Goal: Transaction & Acquisition: Purchase product/service

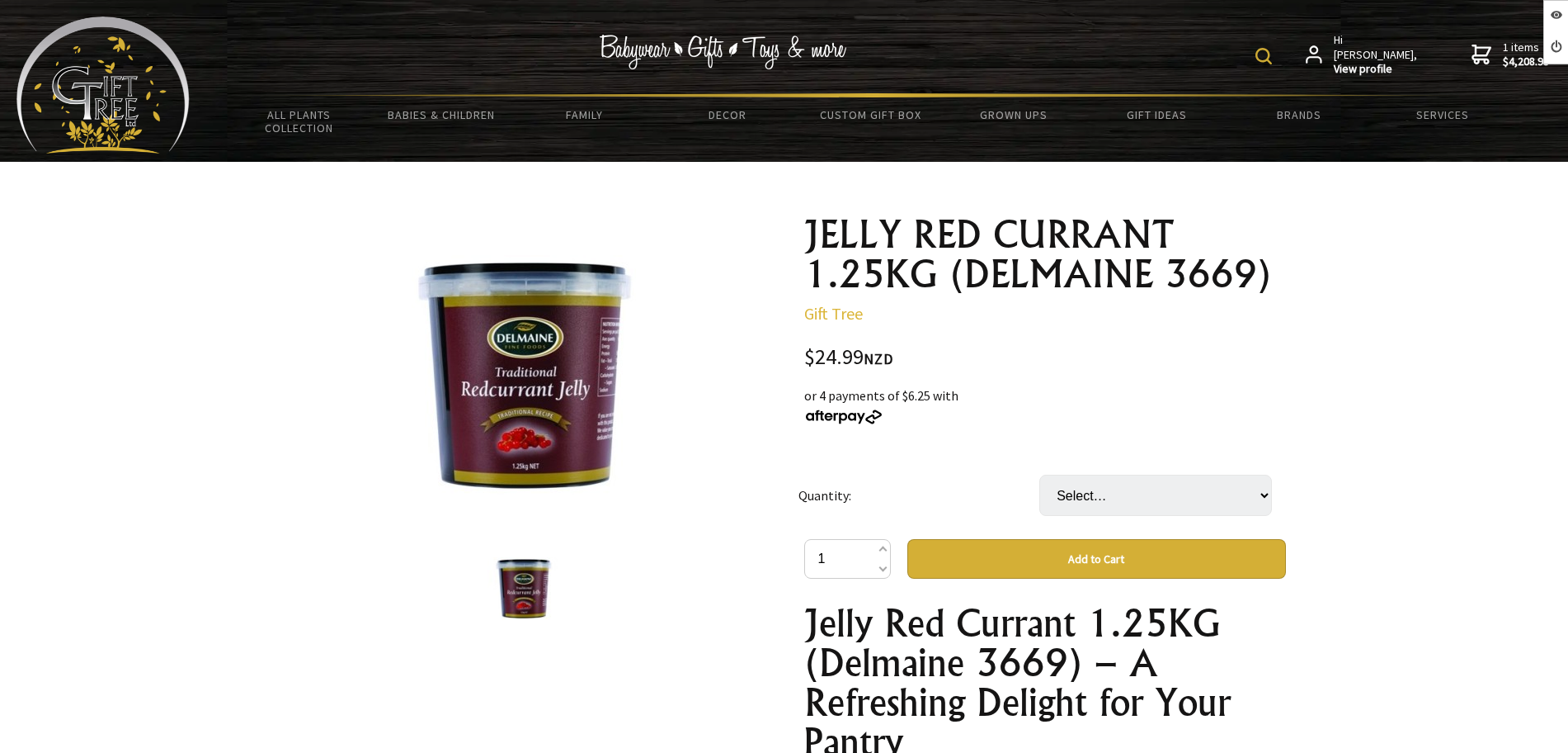
click at [1136, 499] on select "Select… TUB CTN (6 TUB) (+ $124.95)" at bounding box center [1155, 495] width 233 height 42
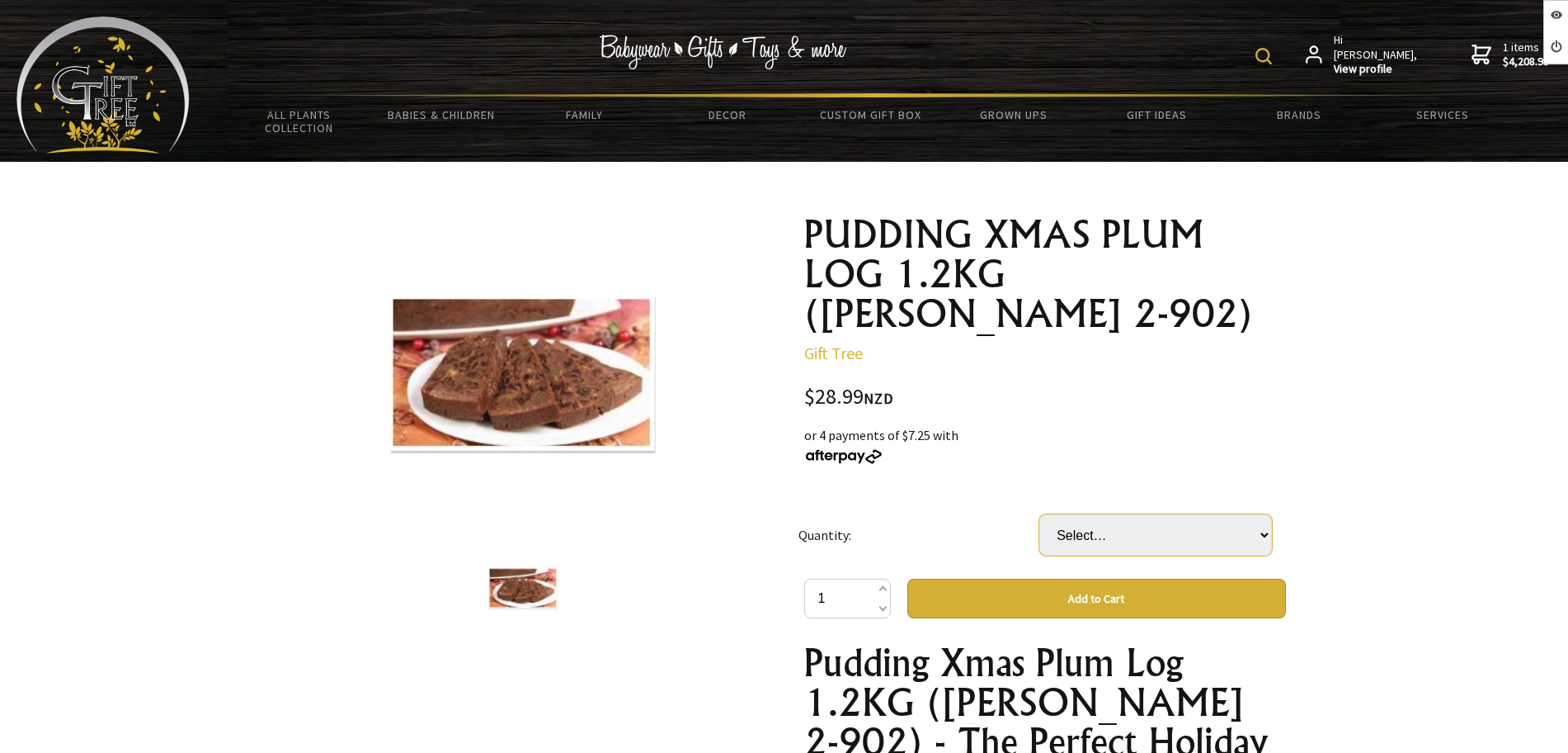
click at [1078, 515] on select "Select… 4 Pkt (+ $8,697.00)" at bounding box center [1155, 535] width 233 height 42
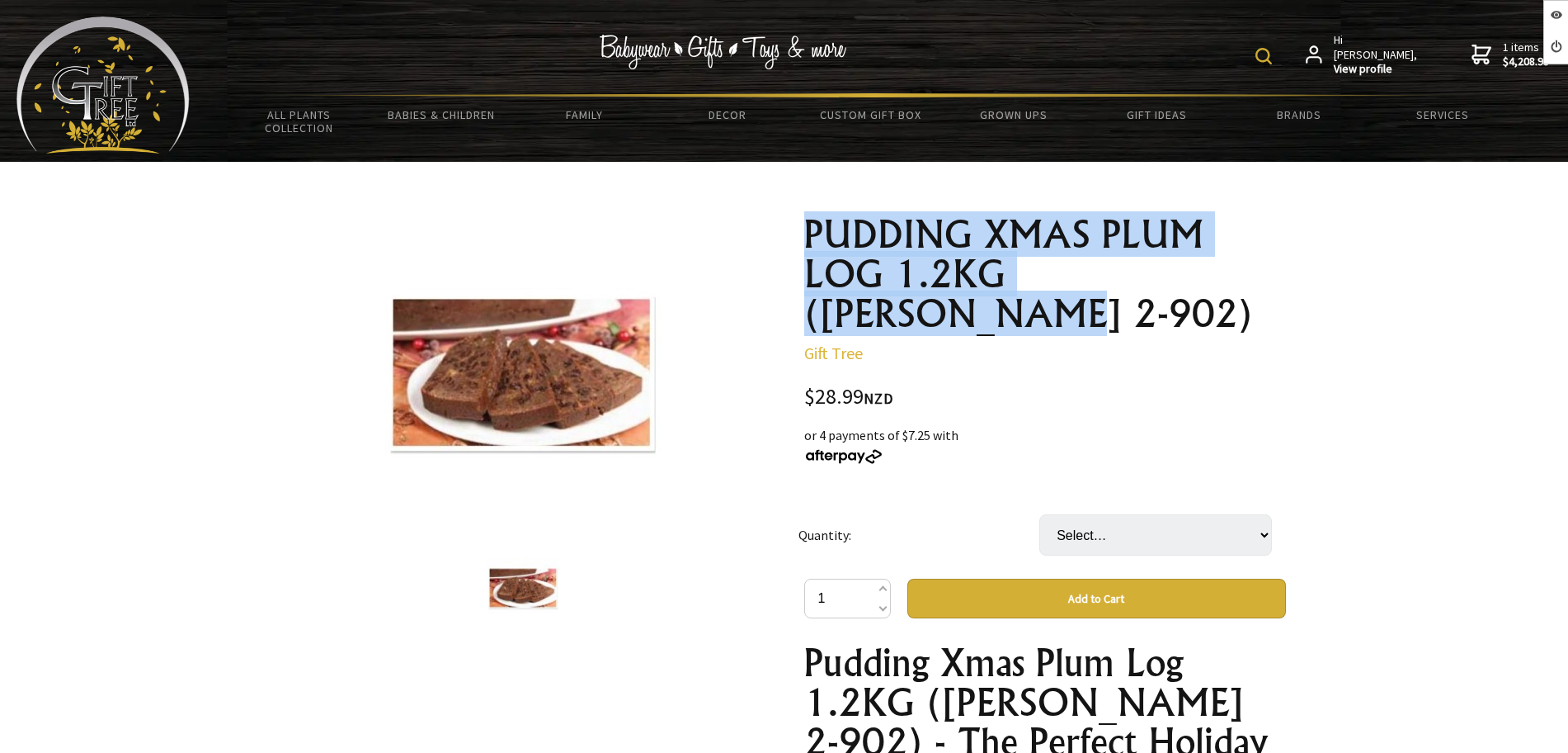
drag, startPoint x: 781, startPoint y: 208, endPoint x: 1284, endPoint y: 268, distance: 506.6
click at [1284, 268] on div "1 /1 PUDDING XMAS PLUM LOG 1.2KG (MELBA 2-902) Gift Tree $28.99 NZD or 4 paymen…" at bounding box center [784, 767] width 1030 height 1131
copy h1 "PUDDING XMAS PLUM LOG 1.2KG (MELBA 2-902)"
